Goal: Information Seeking & Learning: Check status

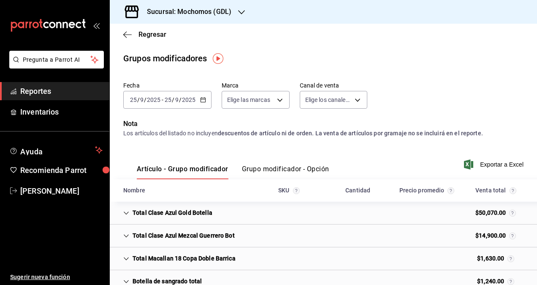
click at [43, 91] on font "Reportes" at bounding box center [35, 91] width 31 height 9
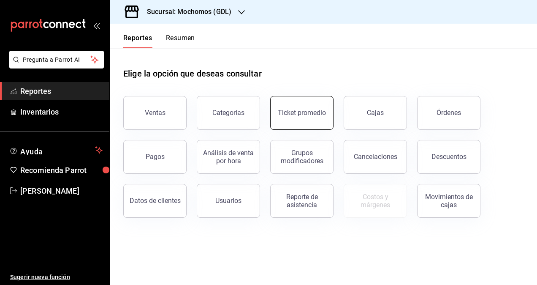
click at [320, 118] on button "Ticket promedio" at bounding box center [301, 113] width 63 height 34
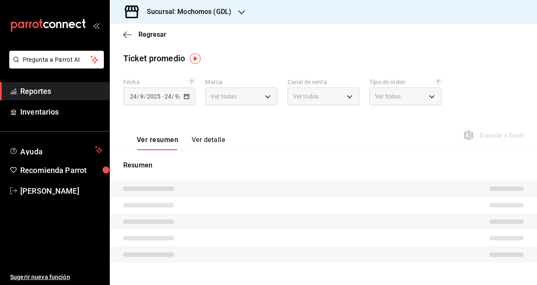
type input "36c25d4a-7cb0-456c-a434-e981d54830bc,9cac9703-0c5a-4d8b-addd-5b6b571d65b9"
type input "PARROT,UBER_EATS,RAPPI,DIDI_FOOD,ONLINE"
type input "c3d0baef-30c0-4718-9d76-caab43e27316,13c4cc4a-99d2-42c0-ba96-c3de8c08c13d,7b791…"
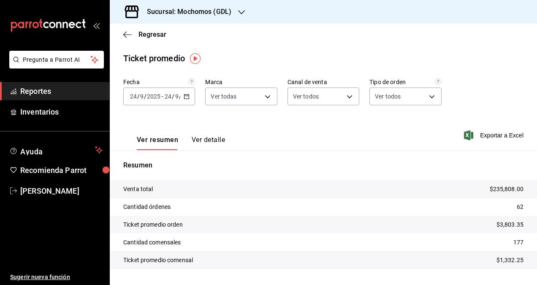
click at [223, 12] on h3 "Sucursal: Mochomos (GDL)" at bounding box center [185, 12] width 91 height 10
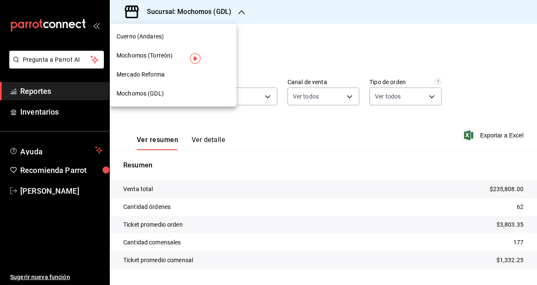
click at [157, 35] on span "Cuerno (Andares)" at bounding box center [140, 36] width 47 height 9
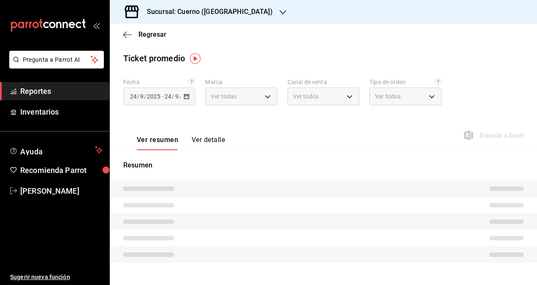
type input "c9e961b9-bc29-480f-a65c-324ff110f526"
type input "PARROT,UBER_EATS,RAPPI,DIDI_FOOD,ONLINE"
type input "dfbf6a66-9e2c-4531-8c07-cb6fdb35851c,965fb10a-4951-4111-90b6-db3caf29f93a,2f3c6…"
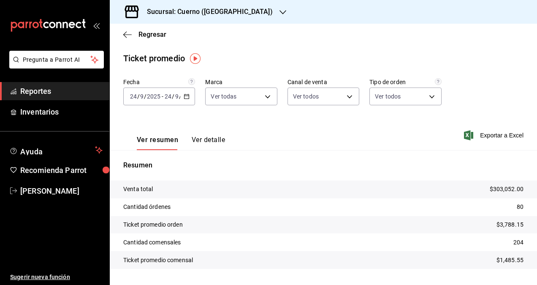
click at [184, 96] on \(Stroke\) "button" at bounding box center [186, 96] width 5 height 5
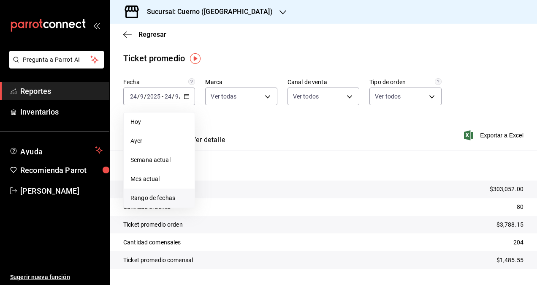
click at [154, 198] on span "Rango de fechas" at bounding box center [158, 197] width 57 height 9
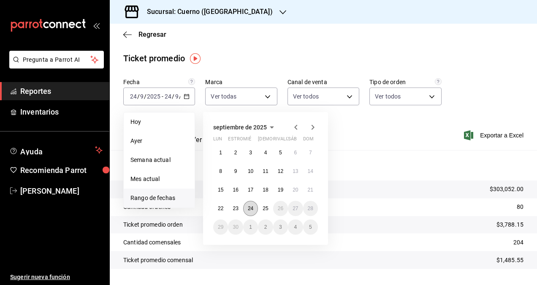
click at [255, 206] on button "24" at bounding box center [250, 208] width 15 height 15
click at [266, 206] on abbr "25" at bounding box center [265, 208] width 5 height 6
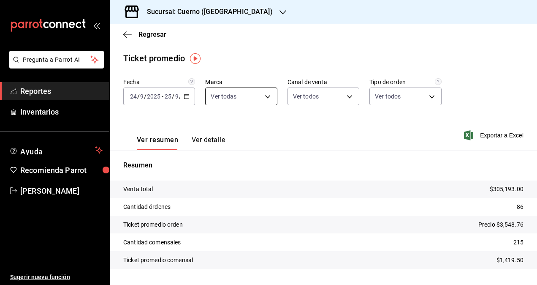
click at [254, 95] on body "Pregunta a Parrot AI Reportes Inventarios Ayuda Recomienda Parrot [PERSON_NAME]…" at bounding box center [268, 142] width 537 height 285
click at [254, 95] on div at bounding box center [268, 142] width 537 height 285
click at [318, 95] on body "Pregunta a Parrot AI Reportes Inventarios Ayuda Recomienda Parrot [PERSON_NAME]…" at bounding box center [268, 142] width 537 height 285
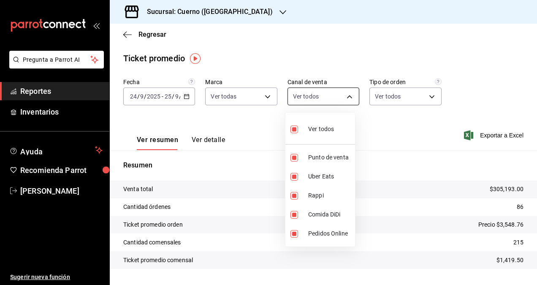
click at [318, 95] on div at bounding box center [268, 142] width 537 height 285
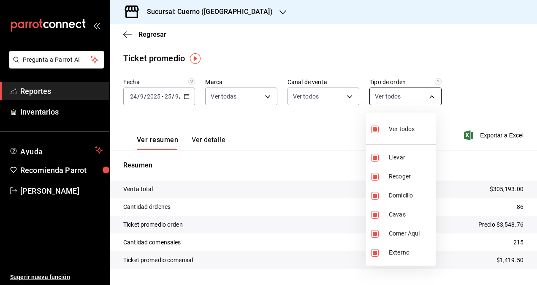
click at [399, 91] on body "Pregunta a Parrot AI Reportes Inventarios Ayuda Recomienda Parrot [PERSON_NAME]…" at bounding box center [268, 142] width 537 height 285
click at [399, 91] on div at bounding box center [268, 142] width 537 height 285
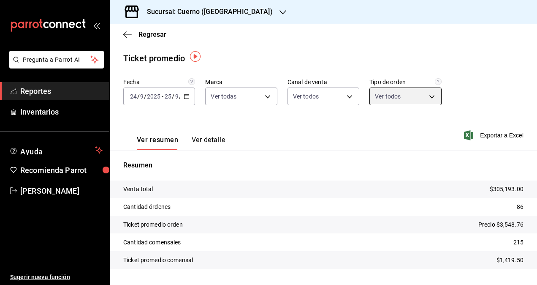
scroll to position [21, 0]
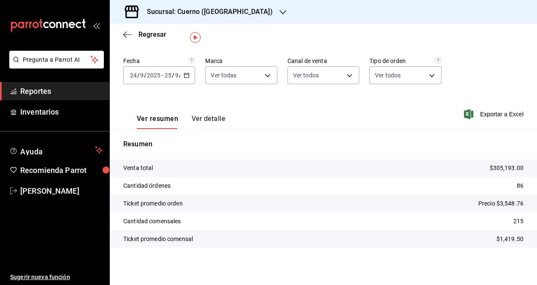
click at [204, 15] on h3 "Sucursal: Cuerno ([GEOGRAPHIC_DATA])" at bounding box center [206, 12] width 133 height 10
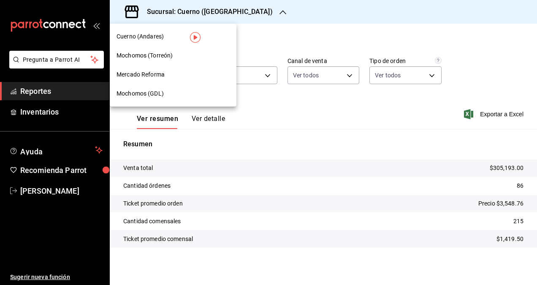
click at [269, 26] on div at bounding box center [268, 142] width 537 height 285
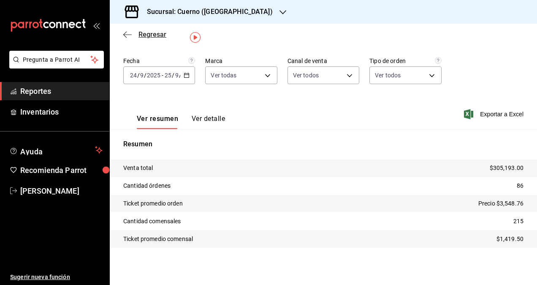
click at [149, 34] on span "Regresar" at bounding box center [152, 34] width 28 height 8
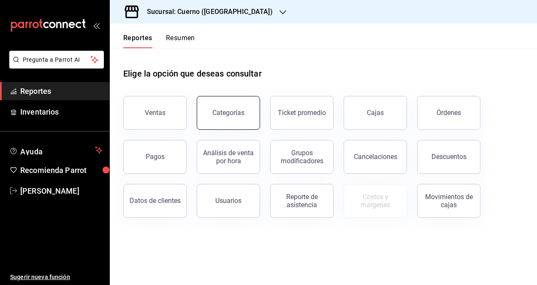
click at [238, 117] on button "Categorías" at bounding box center [228, 113] width 63 height 34
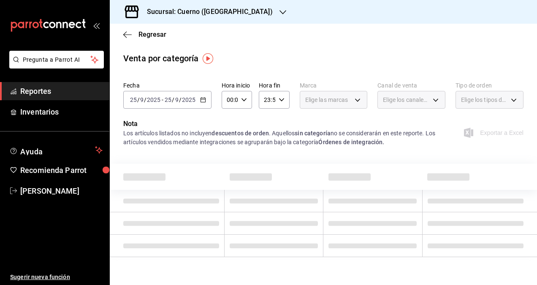
click at [206, 100] on div "[DATE] [DATE] - [DATE] [DATE]" at bounding box center [167, 100] width 88 height 18
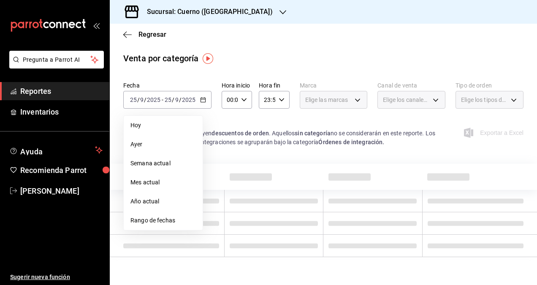
click at [140, 138] on li "Ayer" at bounding box center [163, 144] width 79 height 19
